Goal: Transaction & Acquisition: Book appointment/travel/reservation

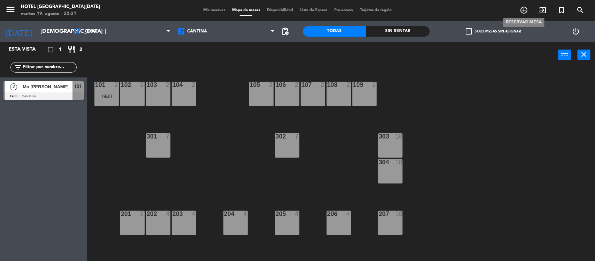
click at [527, 12] on icon "add_circle_outline" at bounding box center [524, 10] width 8 height 8
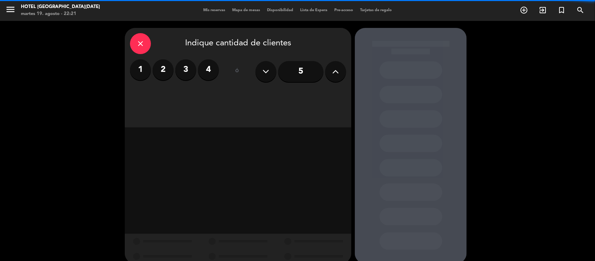
click at [209, 71] on label "4" at bounding box center [208, 69] width 21 height 21
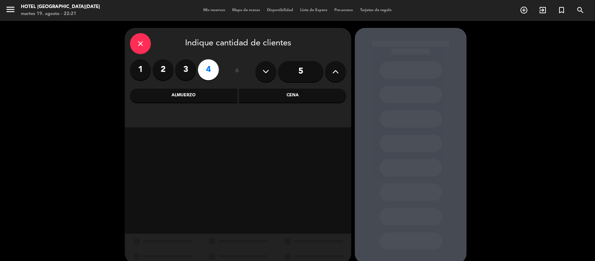
click at [273, 100] on div "Cena" at bounding box center [292, 96] width 107 height 14
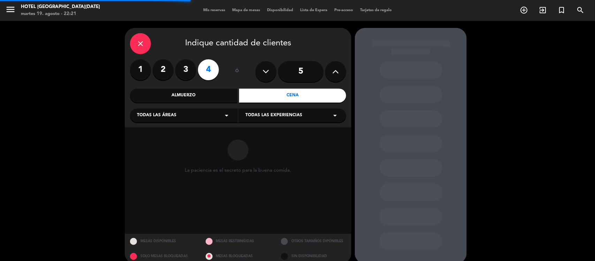
click at [168, 112] on div "Todas las áreas arrow_drop_down" at bounding box center [184, 115] width 108 height 14
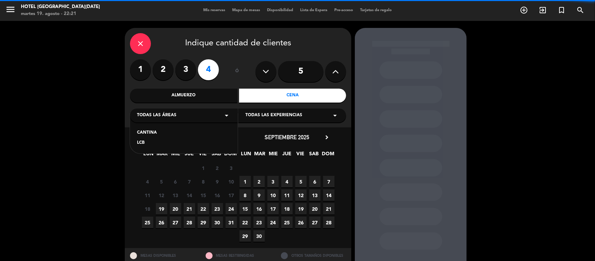
click at [142, 143] on div "LCB" at bounding box center [184, 143] width 94 height 7
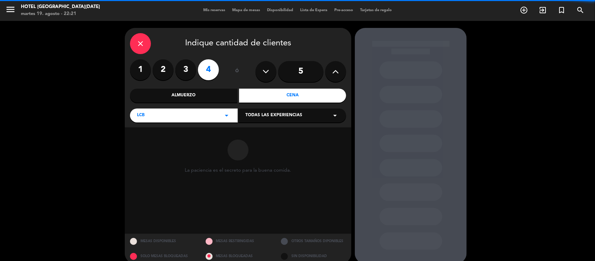
click at [286, 112] on span "Todas las experiencias" at bounding box center [274, 115] width 57 height 7
click at [262, 129] on div "Le Club Bacán" at bounding box center [293, 129] width 108 height 30
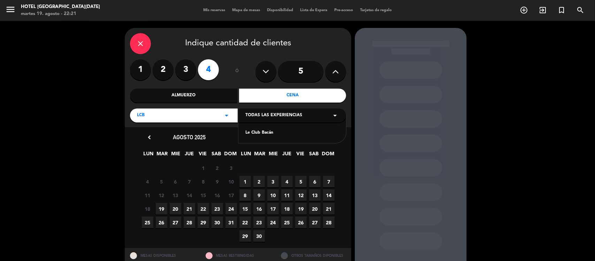
click at [265, 129] on div "Le Club Bacán" at bounding box center [293, 129] width 108 height 30
click at [269, 135] on div "Le Club Bacán" at bounding box center [293, 132] width 94 height 7
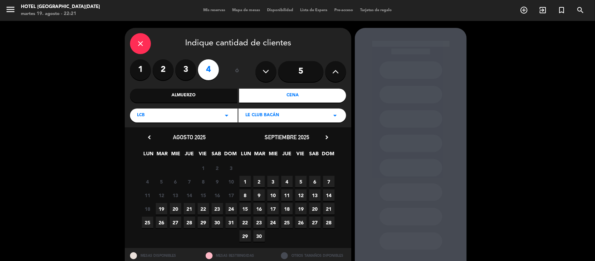
click at [174, 210] on span "20" at bounding box center [176, 209] width 12 height 12
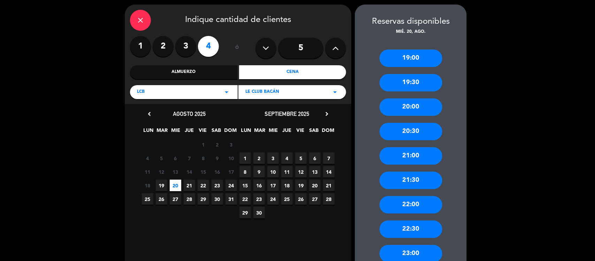
click at [414, 59] on div "19:00" at bounding box center [411, 58] width 63 height 17
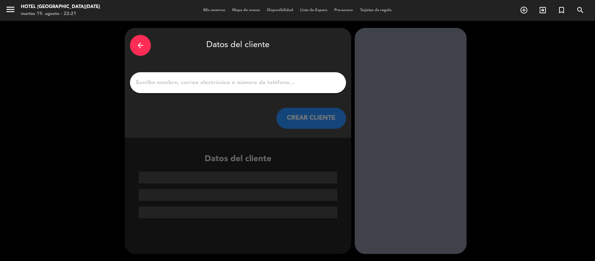
click at [223, 86] on input "1" at bounding box center [238, 83] width 206 height 10
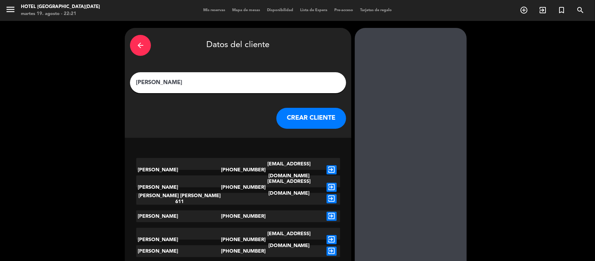
type input "[PERSON_NAME]"
click at [290, 121] on button "CREAR CLIENTE" at bounding box center [312, 118] width 70 height 21
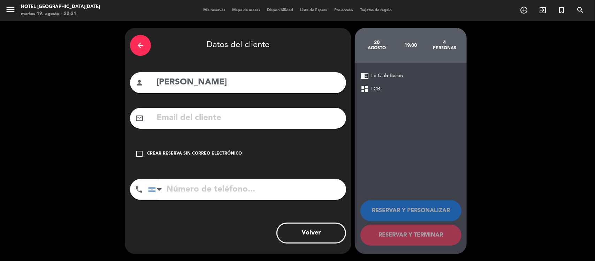
click at [180, 149] on div "check_box_outline_blank Crear reserva sin correo electrónico" at bounding box center [238, 153] width 216 height 21
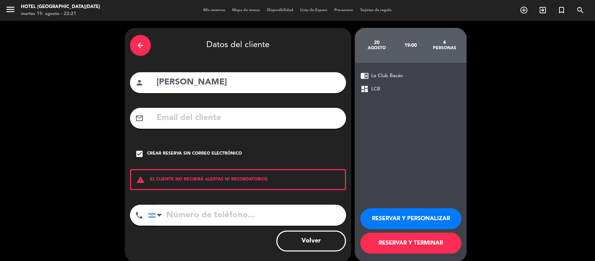
click at [410, 222] on button "RESERVAR Y PERSONALIZAR" at bounding box center [411, 218] width 101 height 21
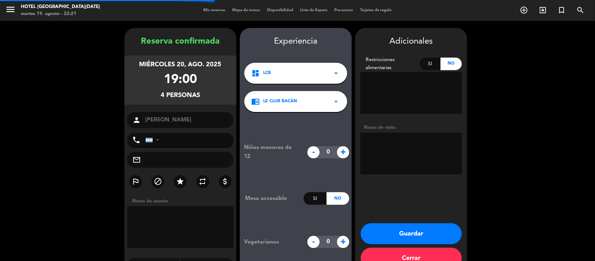
scroll to position [18, 0]
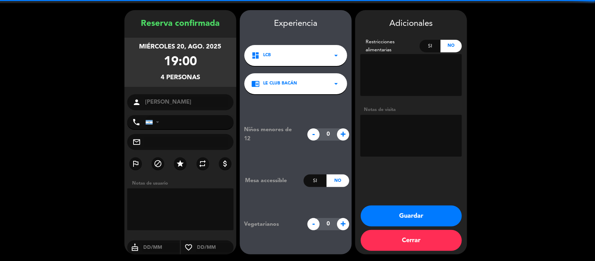
click at [417, 213] on button "Guardar" at bounding box center [411, 215] width 101 height 21
